Goal: Task Accomplishment & Management: Manage account settings

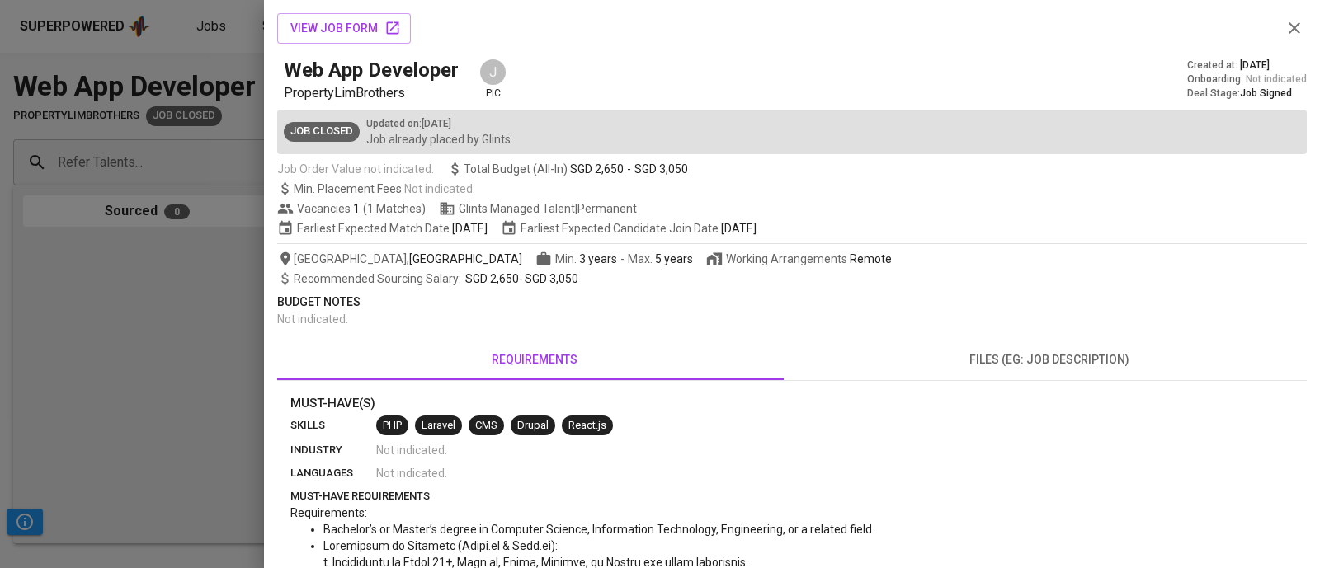
click at [983, 185] on div "Min. Placement Fees Not indicated" at bounding box center [791, 189] width 1029 height 16
click at [1077, 286] on div "Recommended Sourcing Salary : SGD 2,650 - SGD 3,050" at bounding box center [791, 279] width 1029 height 16
click at [1250, 203] on div "Vacancies 1 ( 1 Matches ) Glints Managed Talent | Permanent" at bounding box center [791, 208] width 1029 height 16
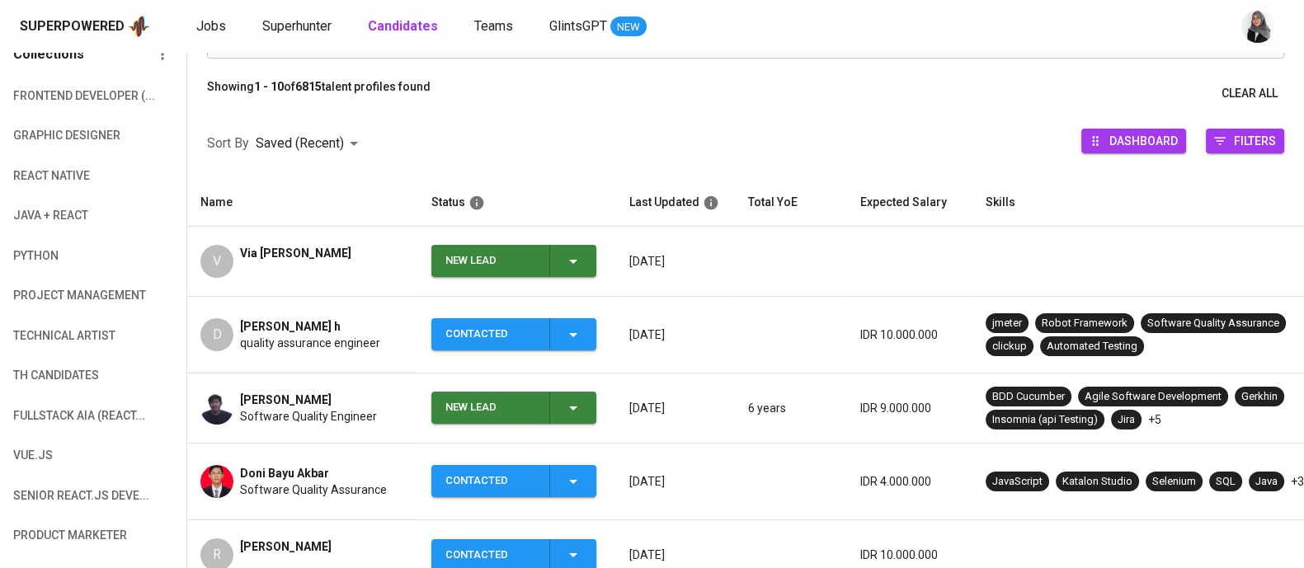
scroll to position [172, 0]
click at [578, 252] on icon "button" at bounding box center [573, 262] width 20 height 20
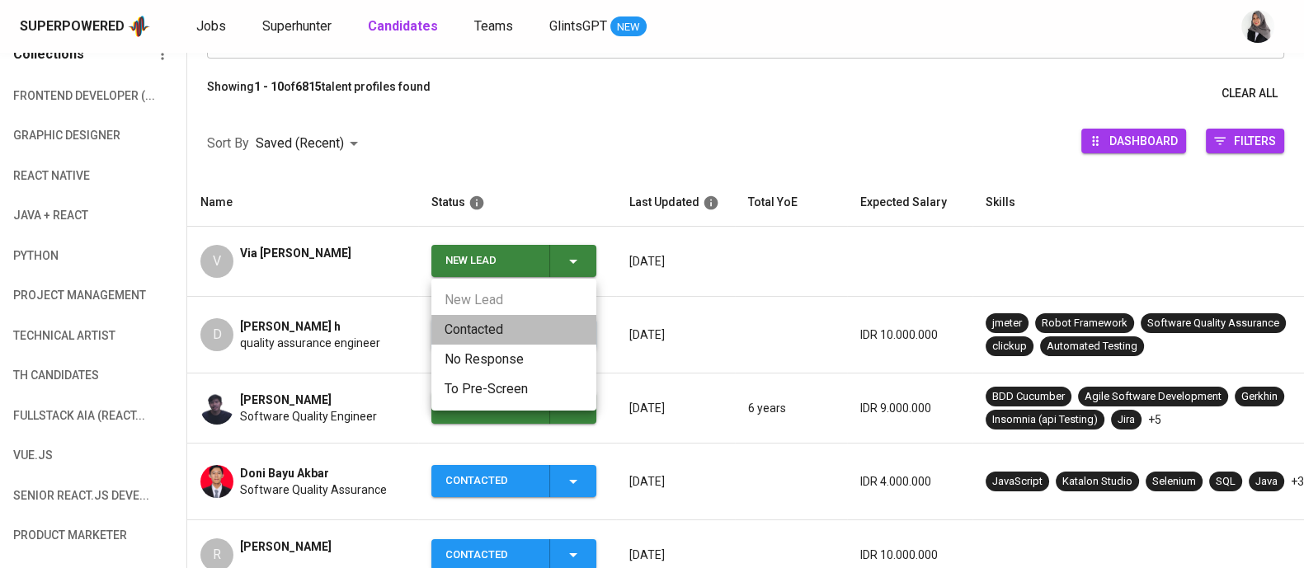
click at [447, 339] on li "Contacted" at bounding box center [513, 330] width 165 height 30
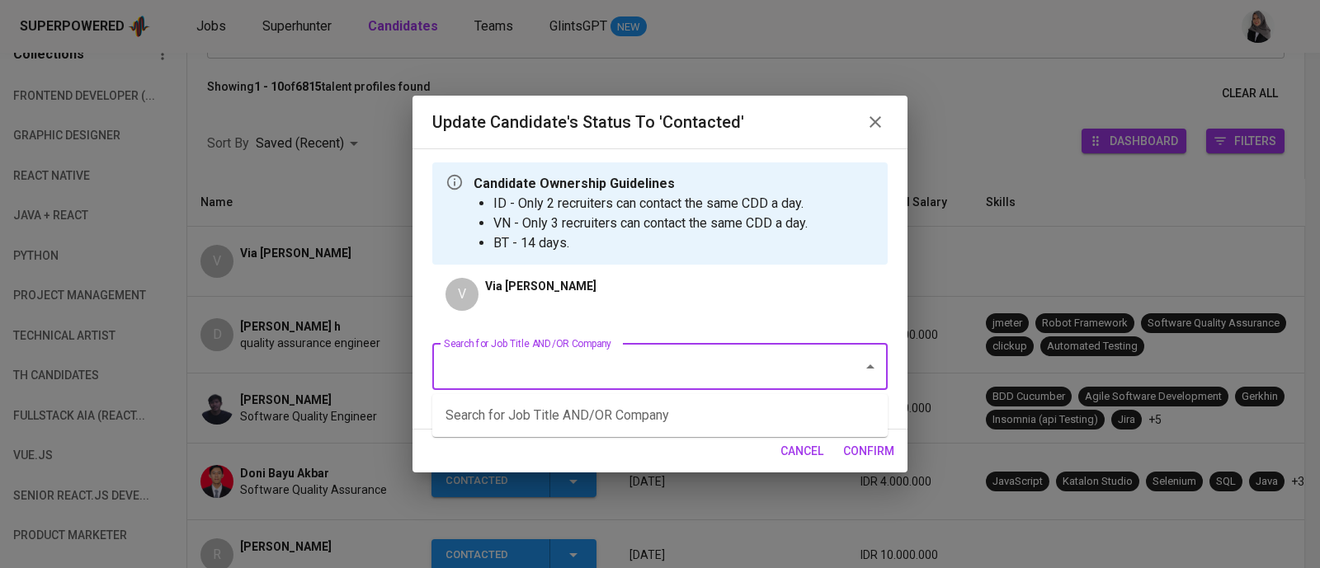
click at [674, 377] on input "Search for Job Title AND/OR Company" at bounding box center [637, 366] width 394 height 31
type input "c"
type input "n"
type input "quality"
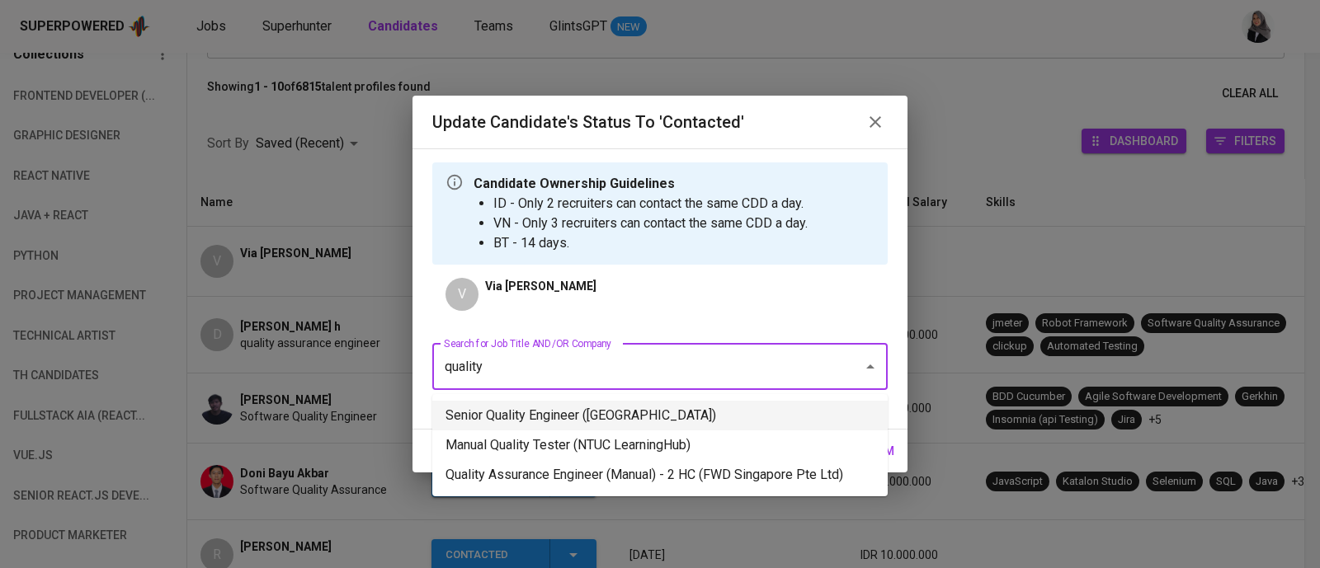
click at [694, 424] on li "Senior Quality Engineer (Osome)" at bounding box center [659, 416] width 455 height 30
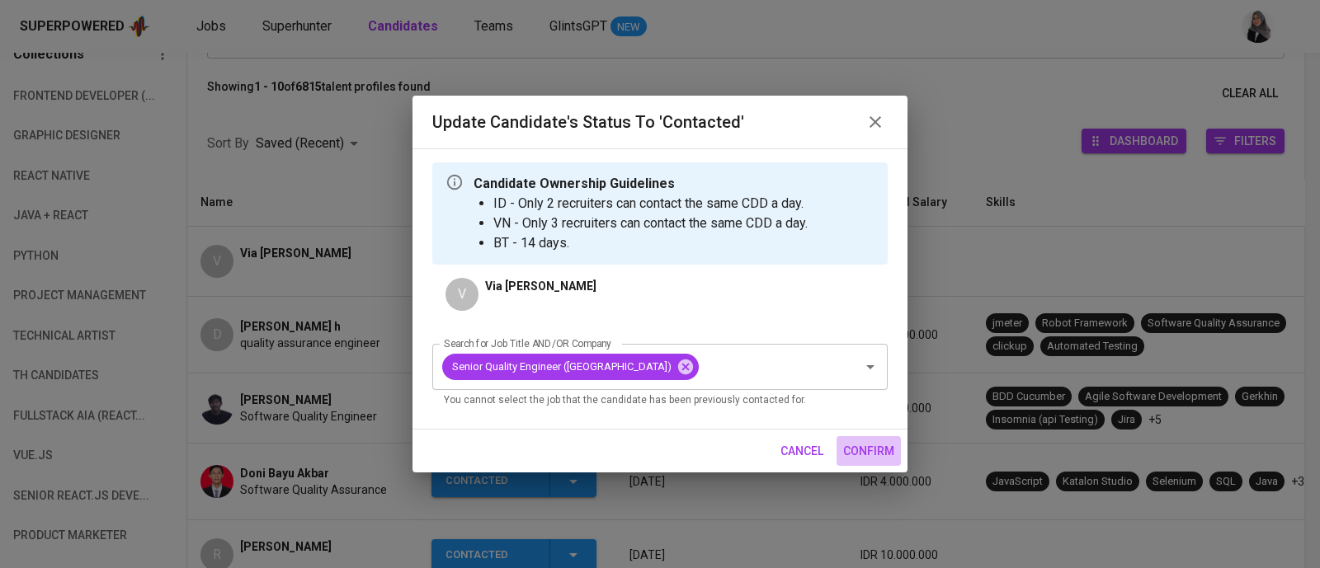
click at [870, 450] on span "confirm" at bounding box center [868, 451] width 51 height 21
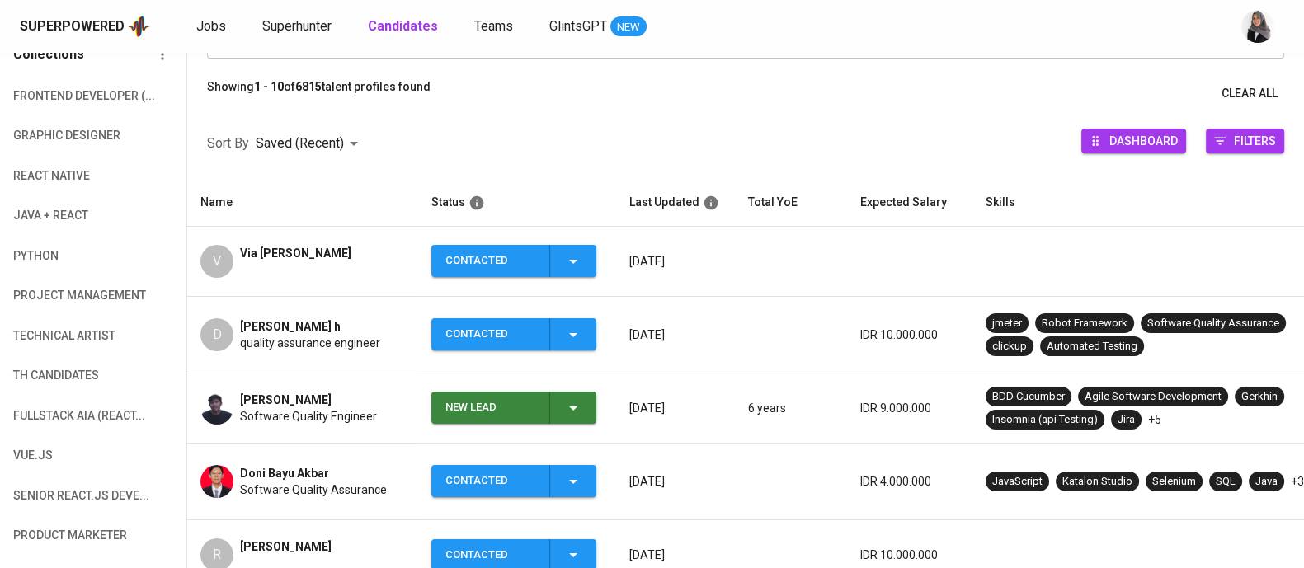
click at [330, 290] on td "V Via Arsita Sari" at bounding box center [302, 262] width 231 height 70
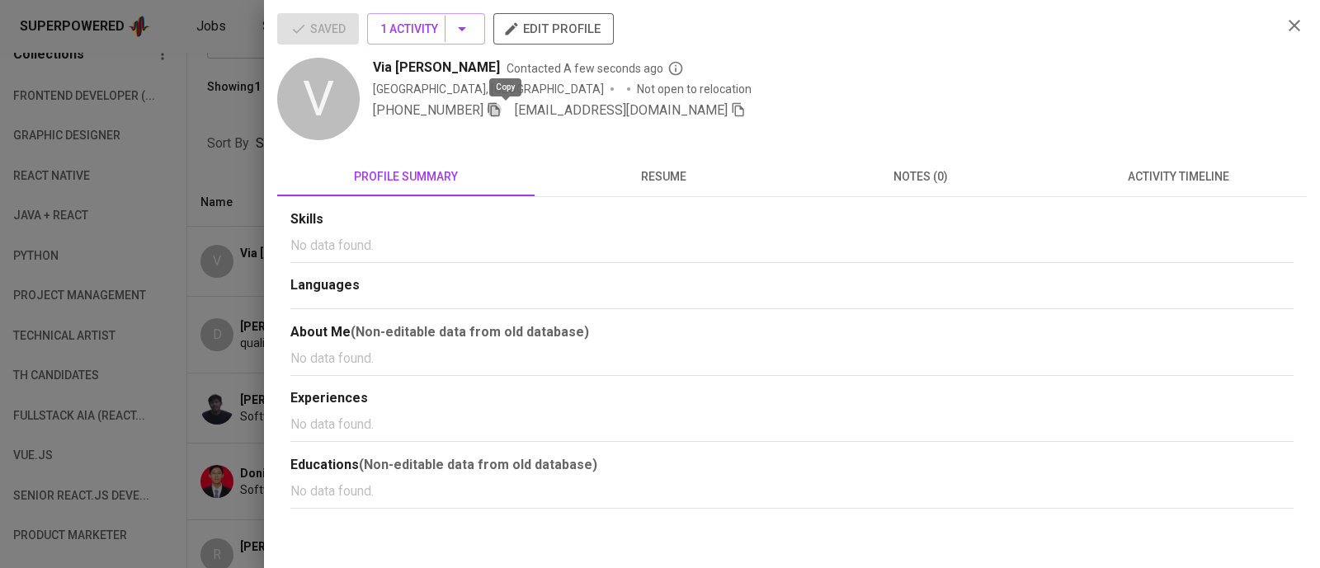
click at [502, 111] on icon "button" at bounding box center [494, 109] width 15 height 15
click at [238, 124] on div at bounding box center [660, 284] width 1320 height 568
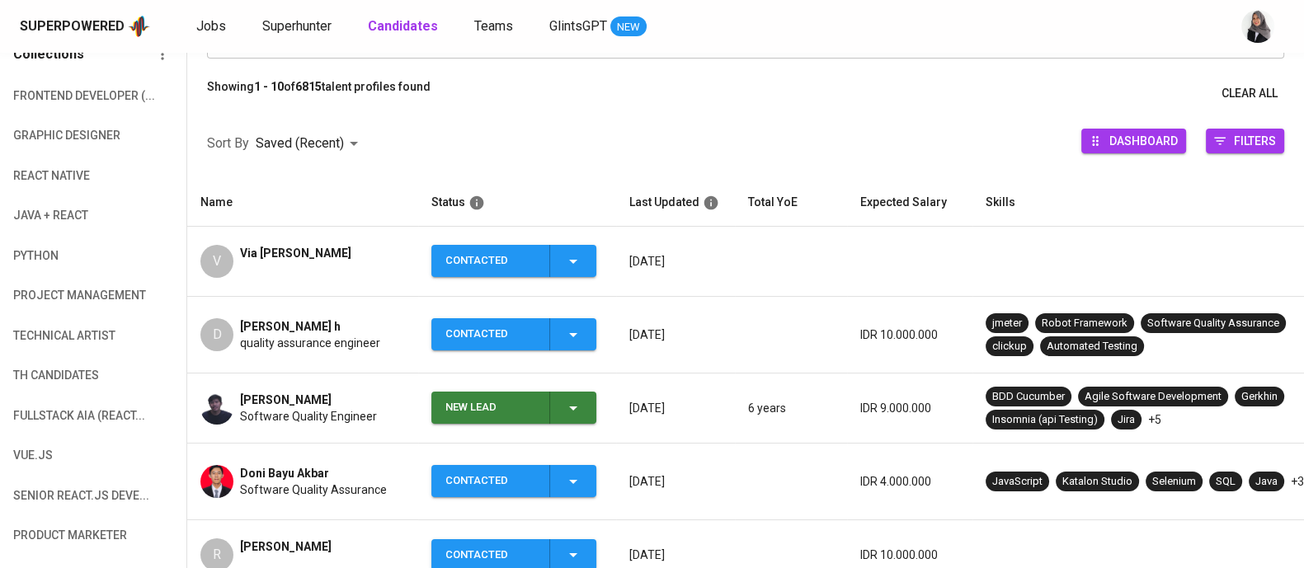
scroll to position [0, 0]
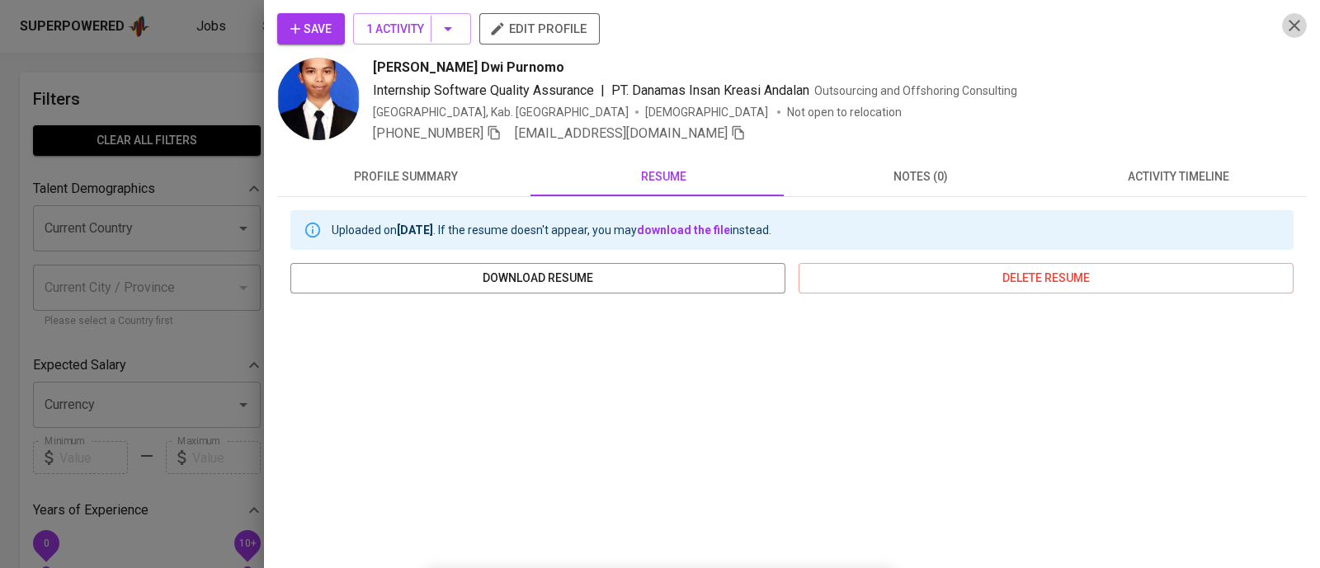
click at [1284, 16] on icon "button" at bounding box center [1294, 26] width 20 height 20
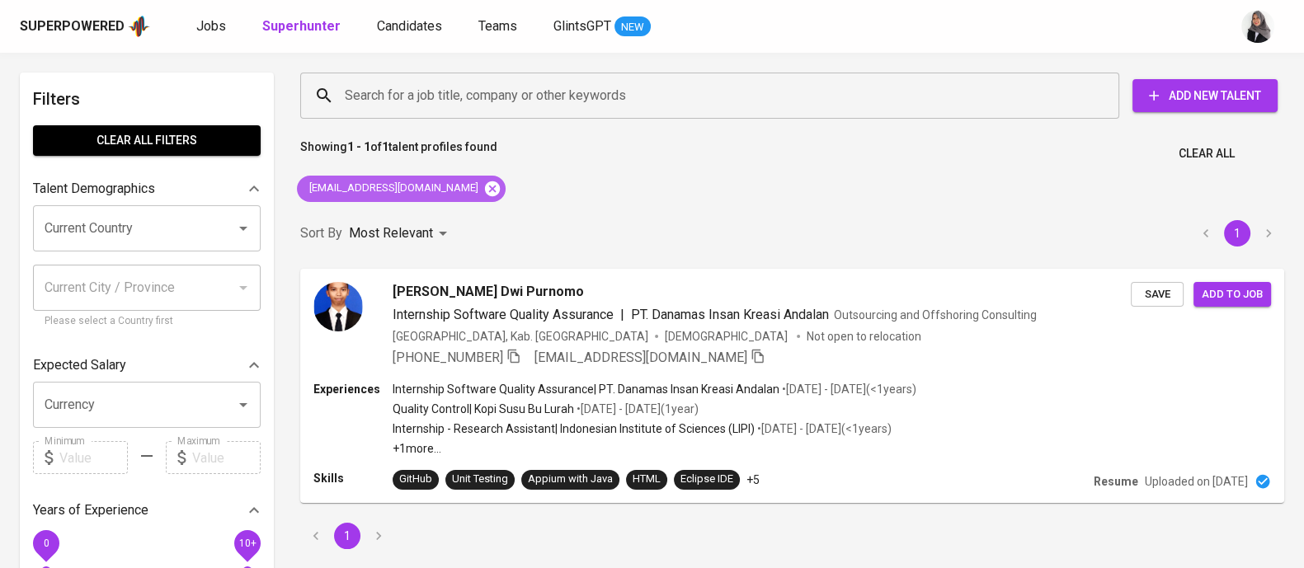
click at [485, 190] on icon at bounding box center [492, 188] width 15 height 15
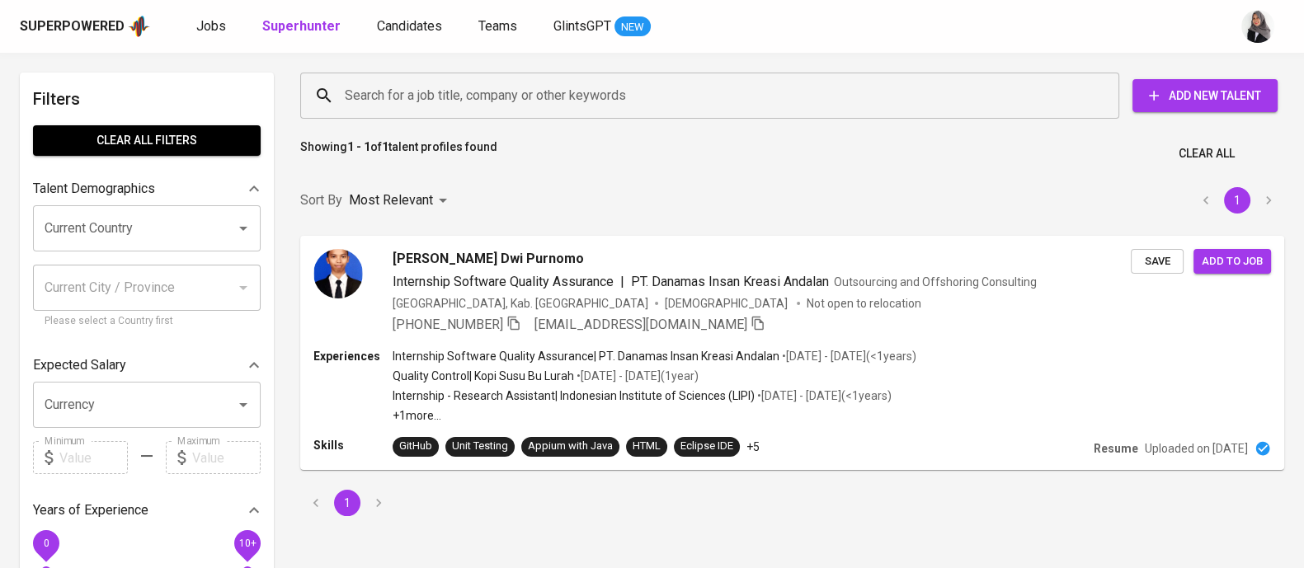
click at [512, 101] on input "Search for a job title, company or other keywords" at bounding box center [714, 95] width 747 height 31
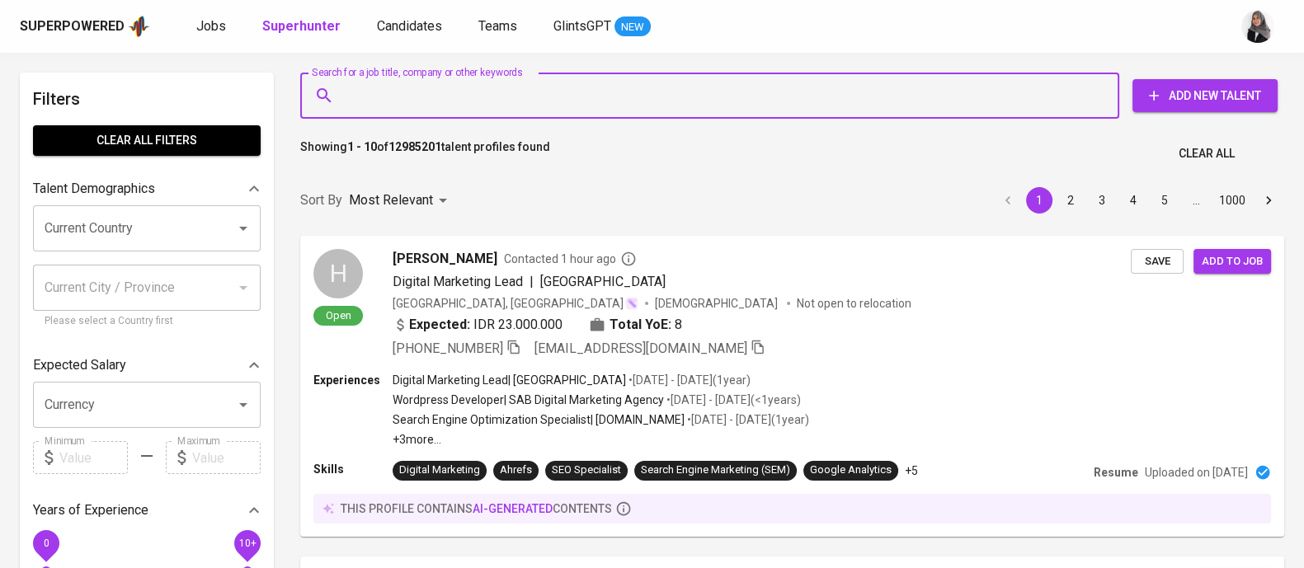
paste input "wzntama98@gmail.com"
type input "wzntama98@gmail.com"
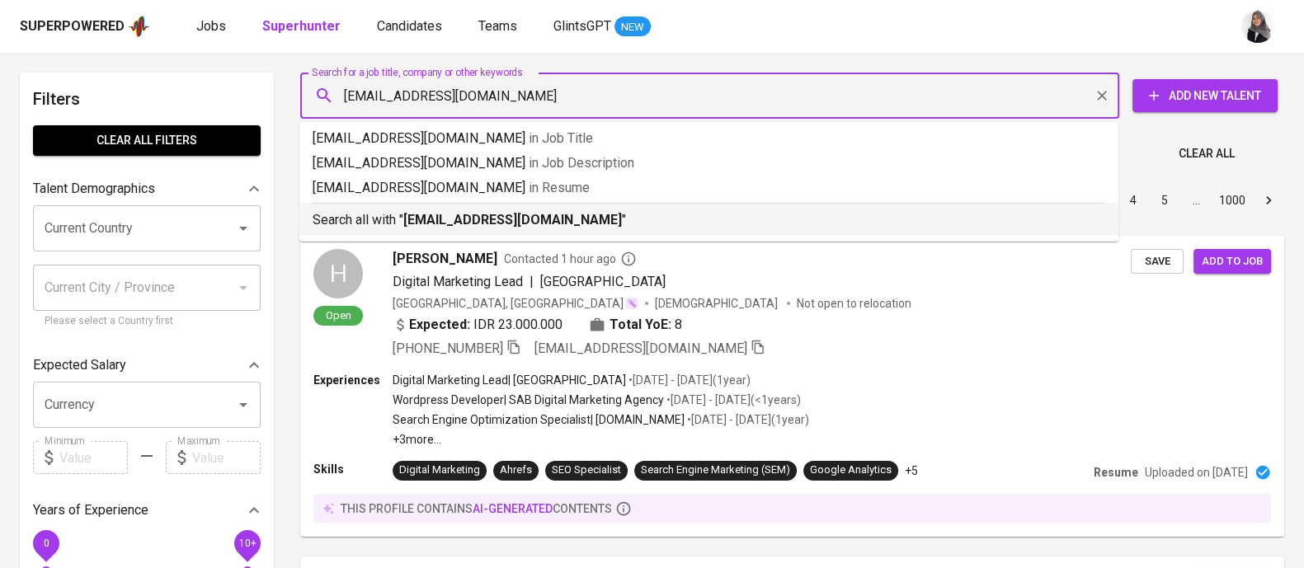
click at [610, 213] on p "Search all with " wzntama98@gmail.com "" at bounding box center [709, 220] width 793 height 20
click at [610, 213] on div "Sort By Most Relevant MOST_RELEVANT 1 2 3 4 5 … 1000" at bounding box center [792, 201] width 1004 height 50
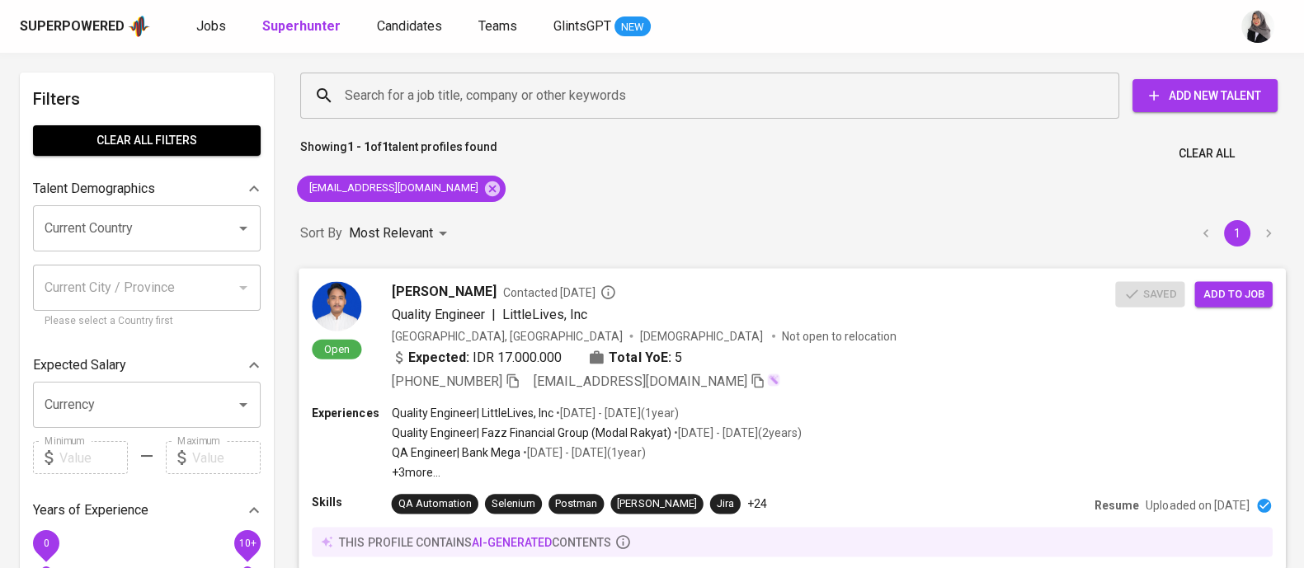
click at [803, 360] on div "Expected: IDR 17.000.000 Total YoE: 5" at bounding box center [754, 359] width 724 height 24
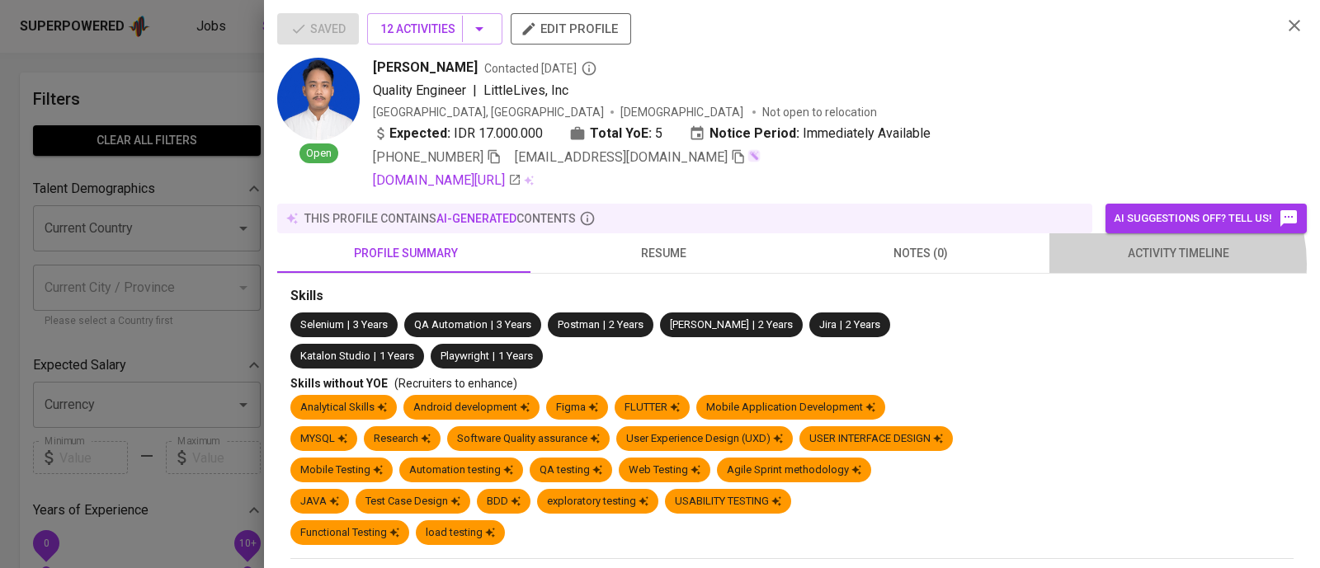
click at [1143, 264] on button "activity timeline" at bounding box center [1177, 253] width 257 height 40
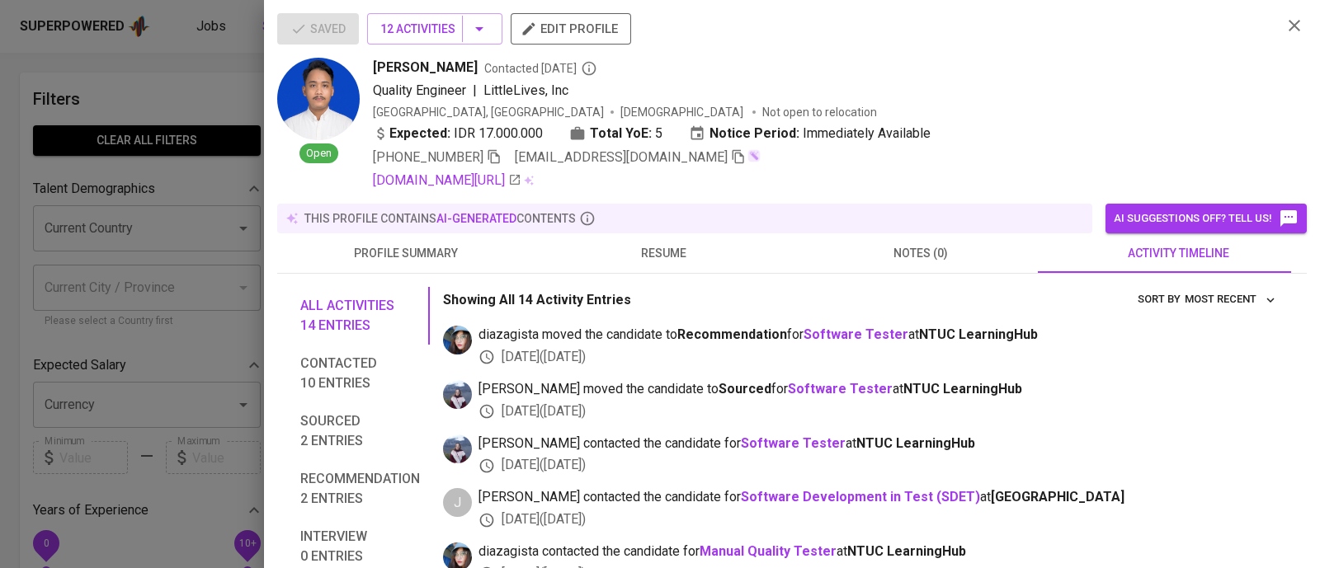
click at [148, 94] on div at bounding box center [660, 284] width 1320 height 568
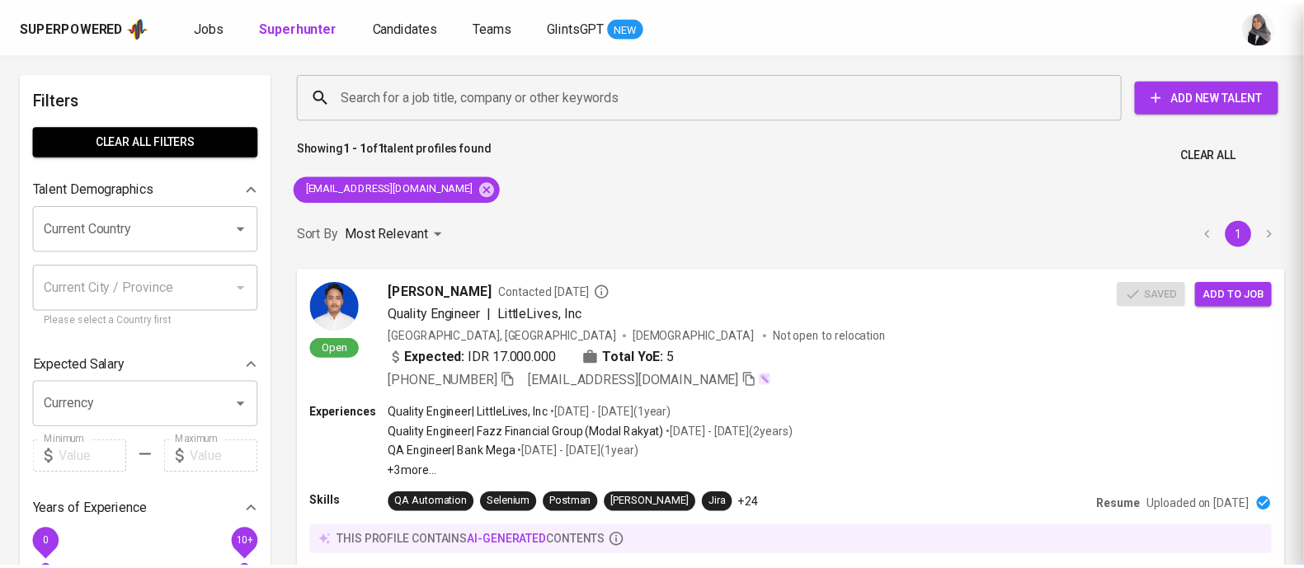
scroll to position [1, 0]
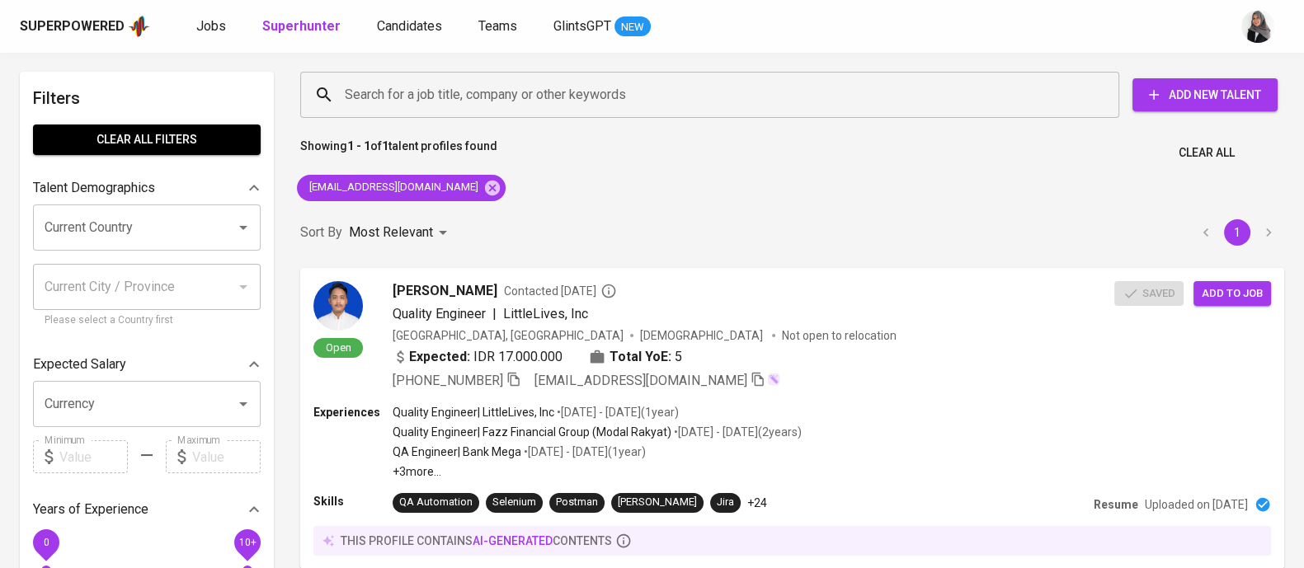
click at [840, 191] on div "Search for a job title, company or other keywords Search for a job title, compa…" at bounding box center [792, 343] width 1004 height 563
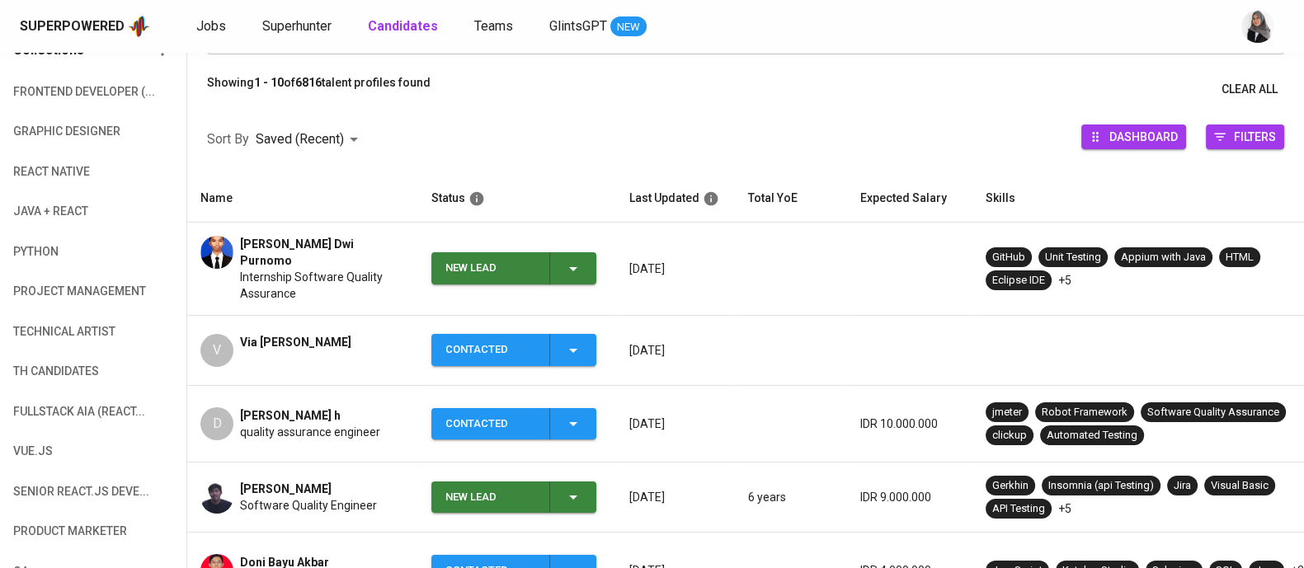
scroll to position [178, 0]
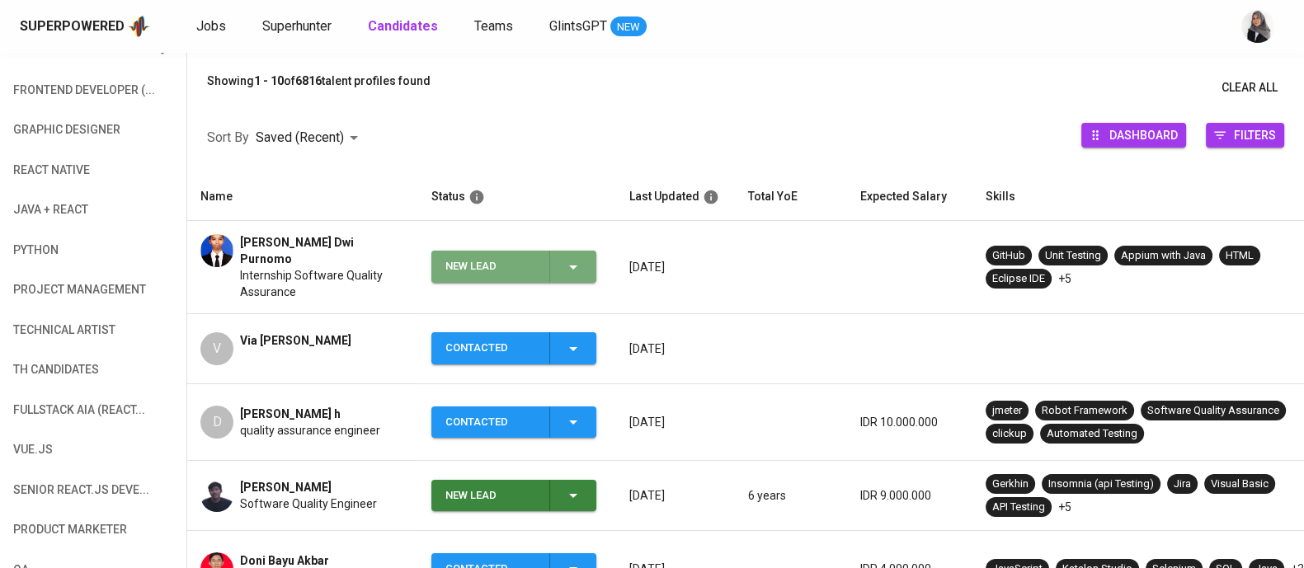
click at [576, 259] on icon "button" at bounding box center [573, 267] width 20 height 20
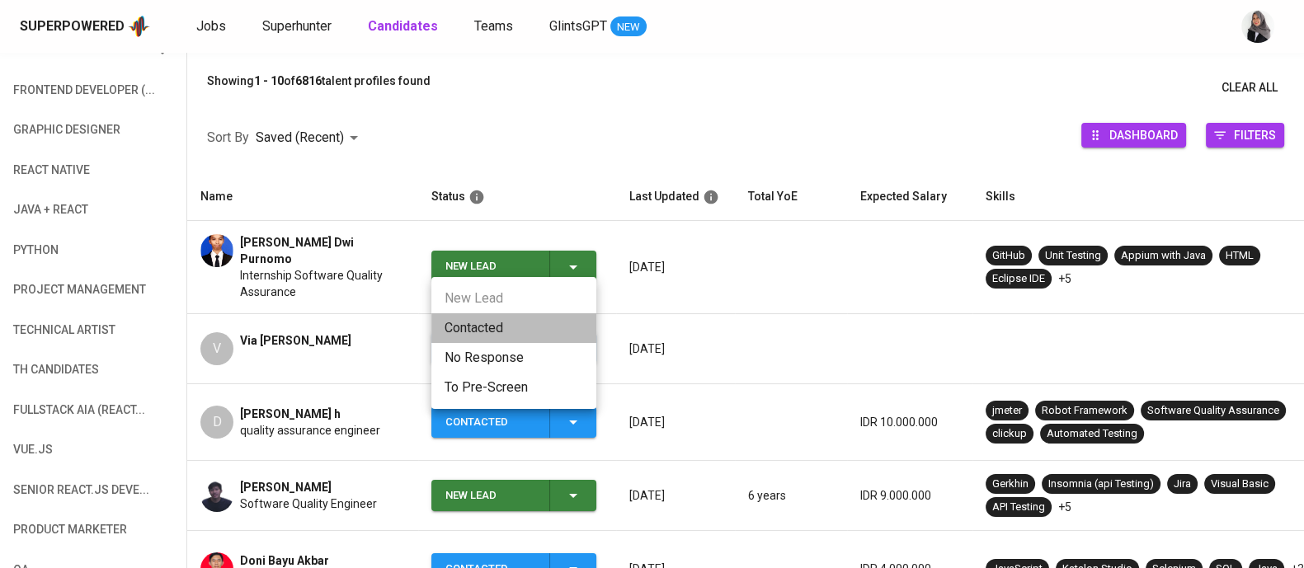
click at [486, 322] on li "Contacted" at bounding box center [513, 328] width 165 height 30
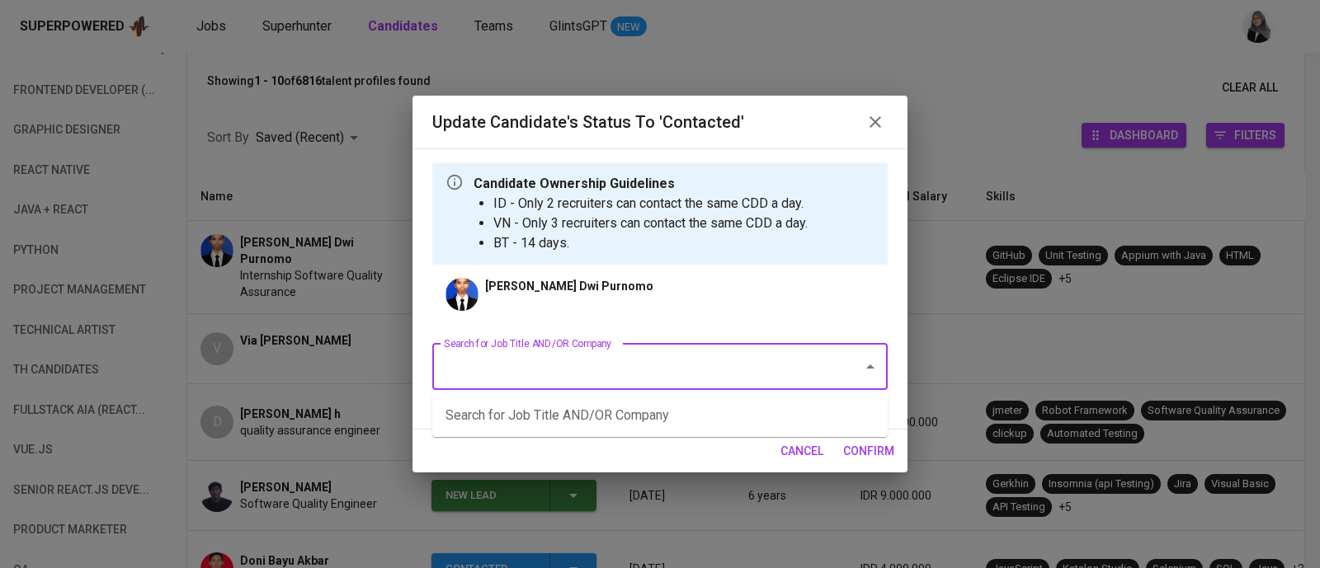
click at [682, 382] on input "Search for Job Title AND/OR Company" at bounding box center [637, 366] width 394 height 31
type input "i"
type input "s"
type input "quality"
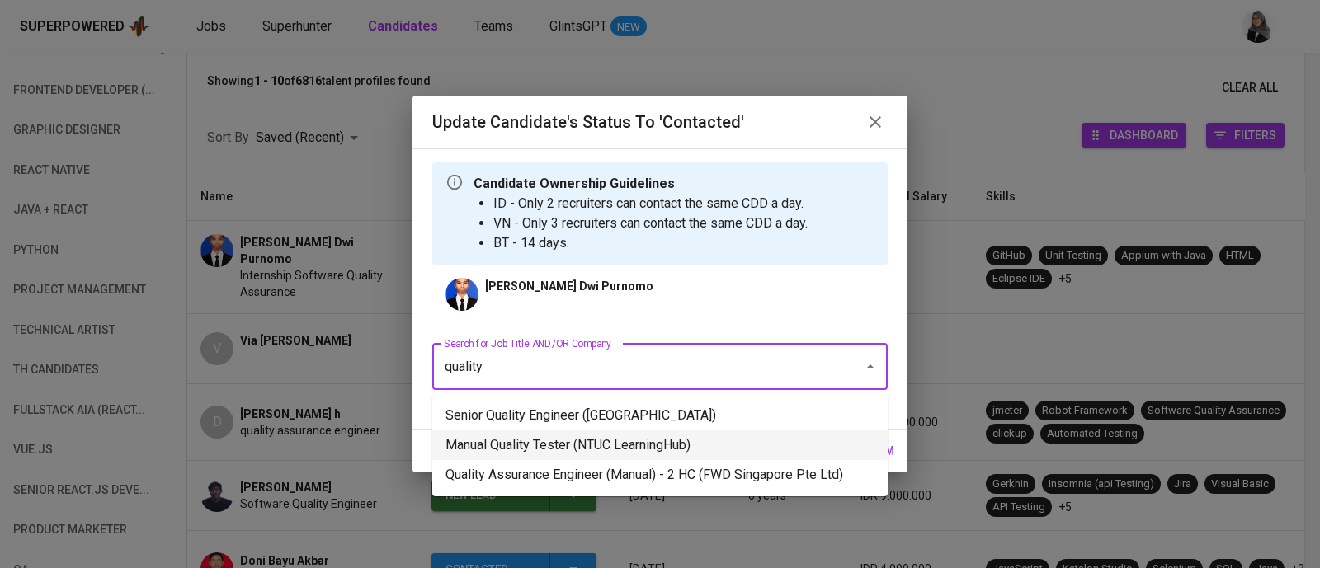
click at [648, 443] on li "Manual Quality Tester (NTUC LearningHub)" at bounding box center [659, 446] width 455 height 30
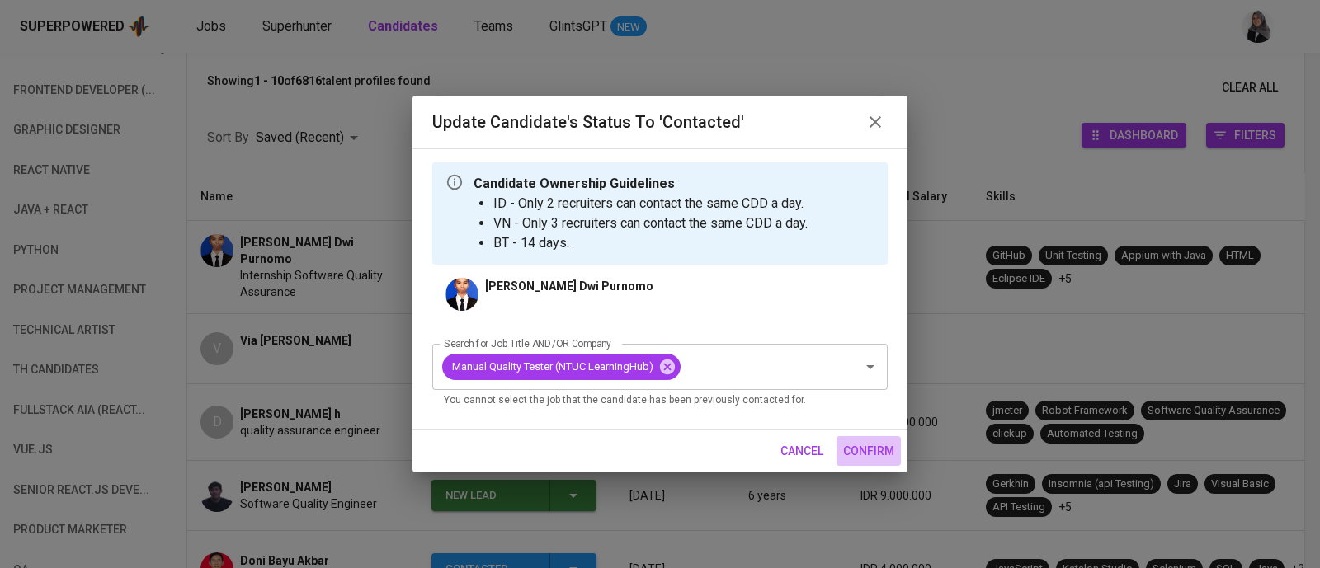
click at [869, 454] on span "confirm" at bounding box center [868, 451] width 51 height 21
